Goal: Check status: Check status

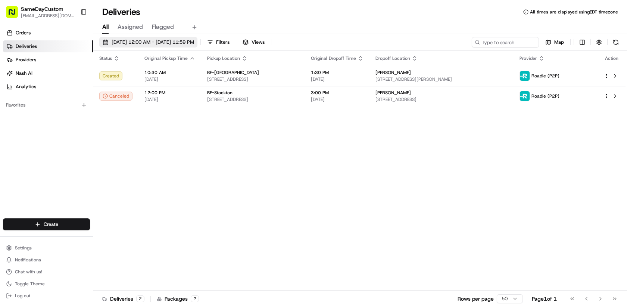
click at [172, 43] on span "[DATE] 12:00 AM - [DATE] 11:59 PM" at bounding box center [153, 42] width 83 height 7
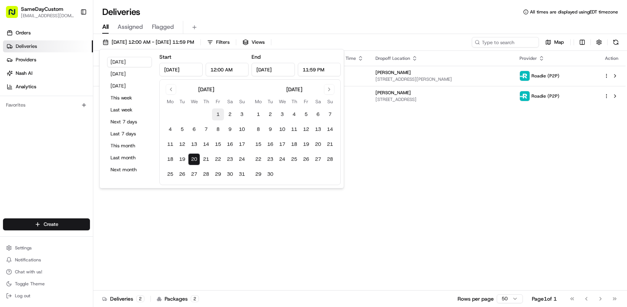
click at [219, 110] on button "1" at bounding box center [218, 114] width 12 height 12
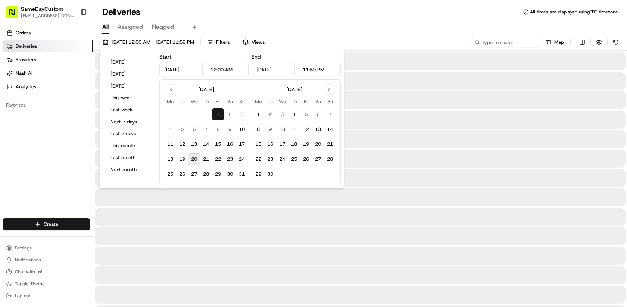
type input "[DATE]"
click at [193, 159] on button "20" at bounding box center [194, 159] width 12 height 12
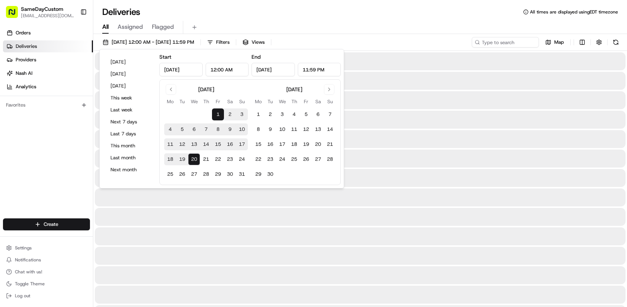
type input "[DATE]"
click at [355, 20] on div "All Assigned Flagged" at bounding box center [360, 26] width 534 height 16
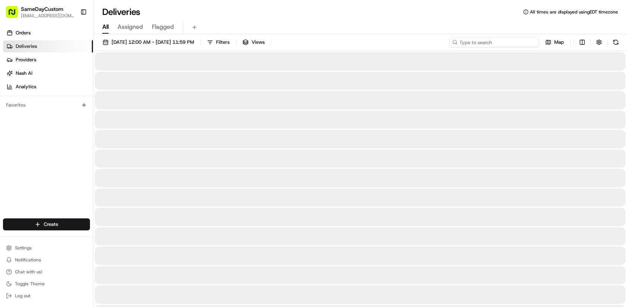
click at [488, 41] on input at bounding box center [494, 42] width 90 height 10
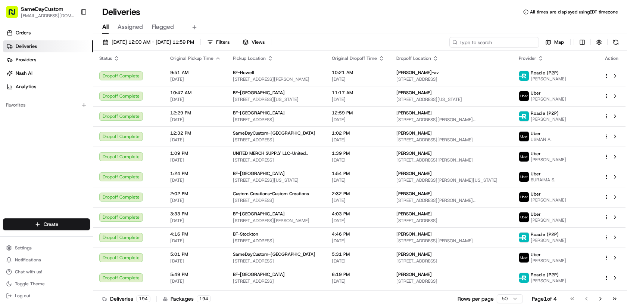
paste input "SDC923913V1"
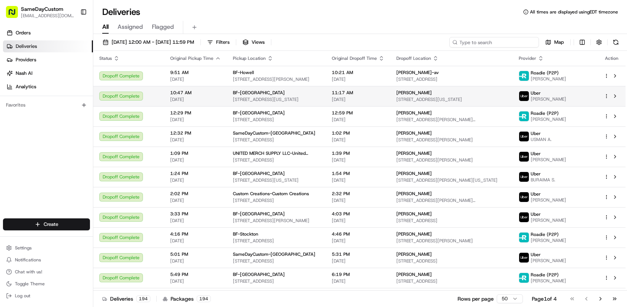
type input "SDC923913V1"
